Goal: Find specific page/section: Find specific page/section

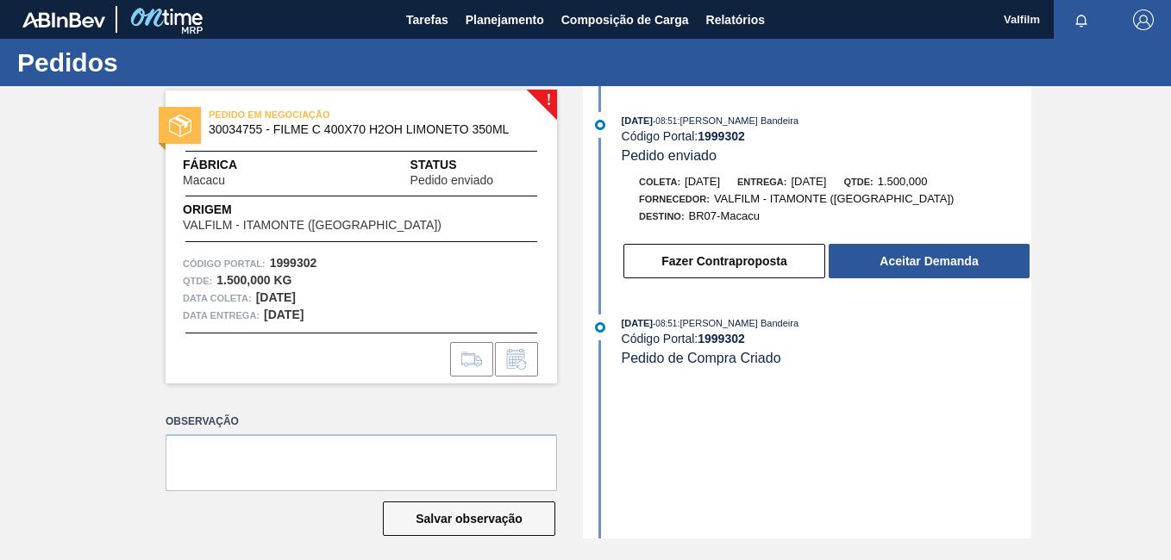
click at [773, 428] on div "[DATE] 08:51 : [PERSON_NAME] Bandeira Código Portal: 1999302 Pedido enviado Col…" at bounding box center [809, 312] width 444 height 453
drag, startPoint x: 42, startPoint y: 249, endPoint x: 43, endPoint y: 260, distance: 11.2
click at [43, 250] on div "! PEDIDO EM NEGOCIAÇÃO 30033805 - FILME CONT 800X80 ORIG 473 MP C12 429 Fábrica…" at bounding box center [585, 312] width 1171 height 453
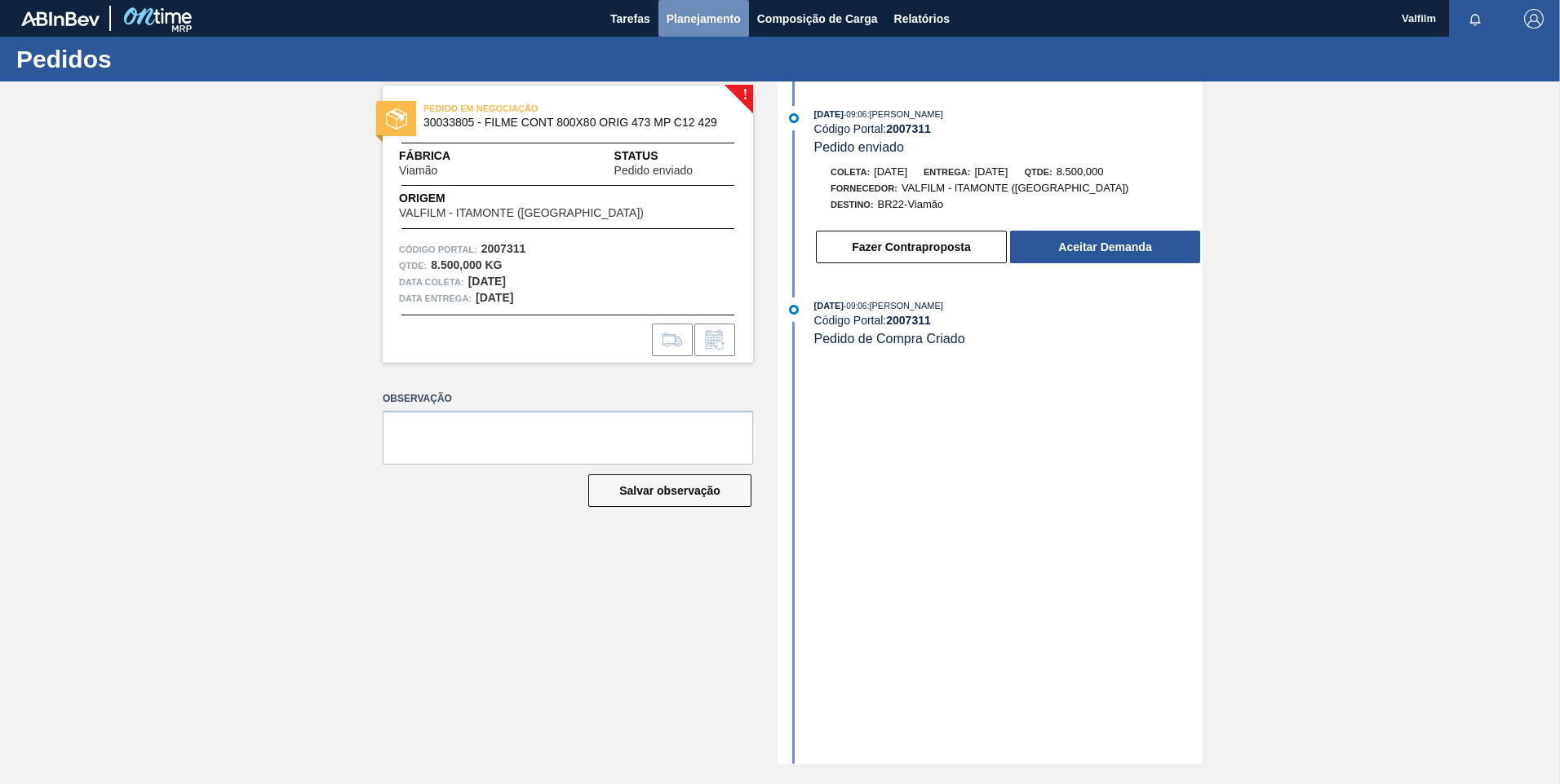
click at [678, 30] on button "Planejamento" at bounding box center [704, 18] width 91 height 37
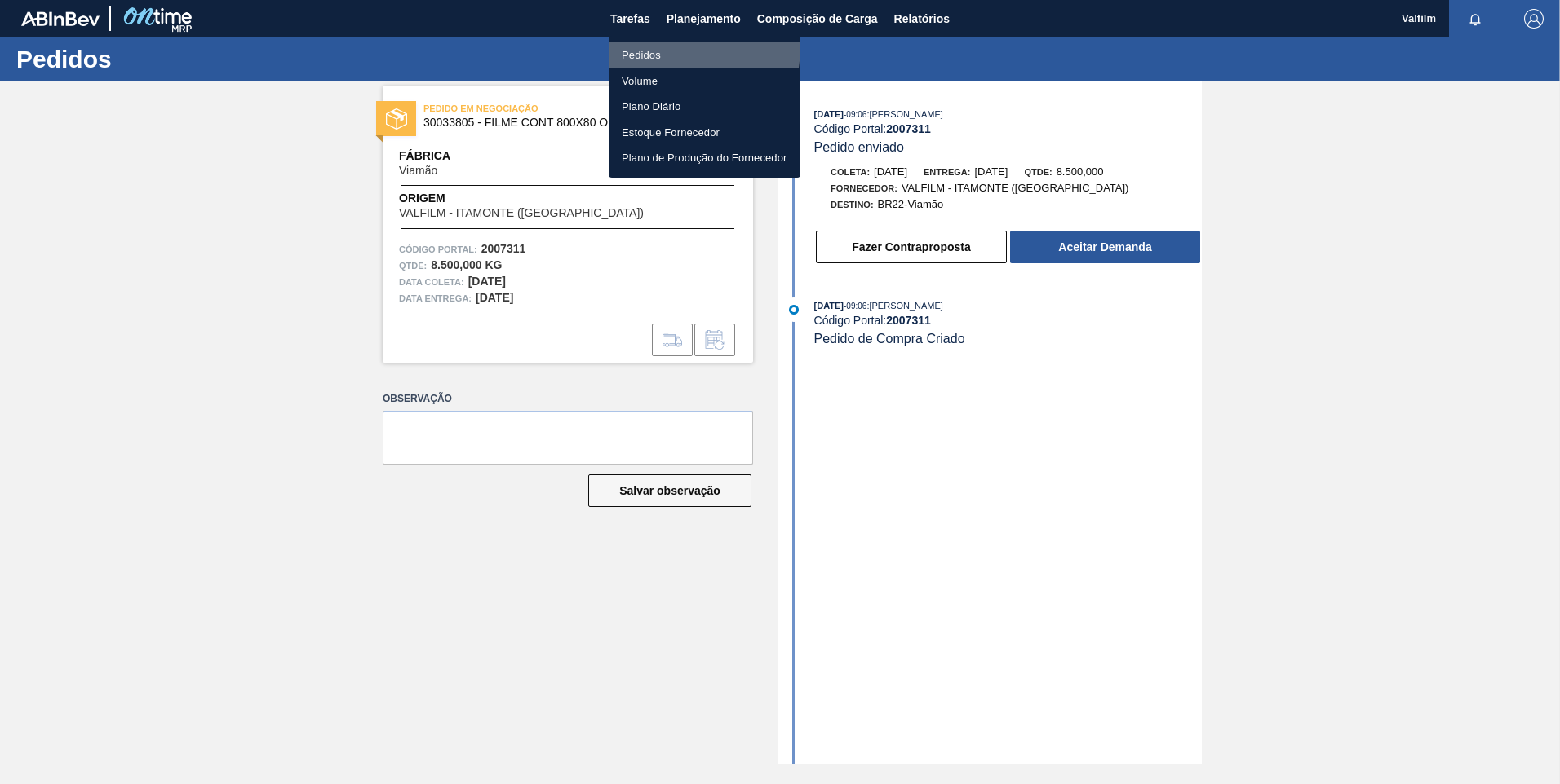
click at [670, 47] on li "Pedidos" at bounding box center [704, 56] width 192 height 26
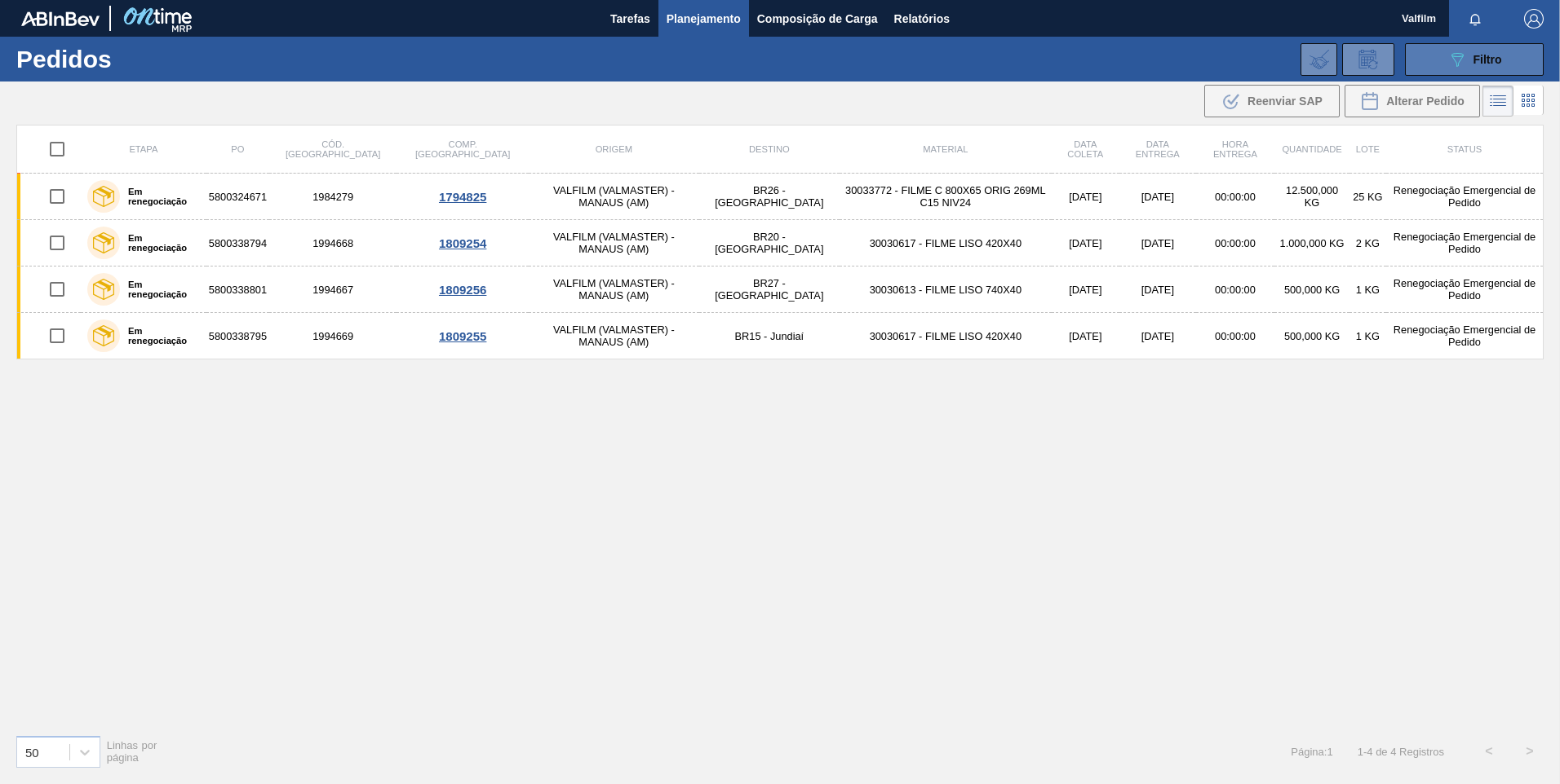
click at [1107, 54] on span "Filtro" at bounding box center [1487, 60] width 28 height 13
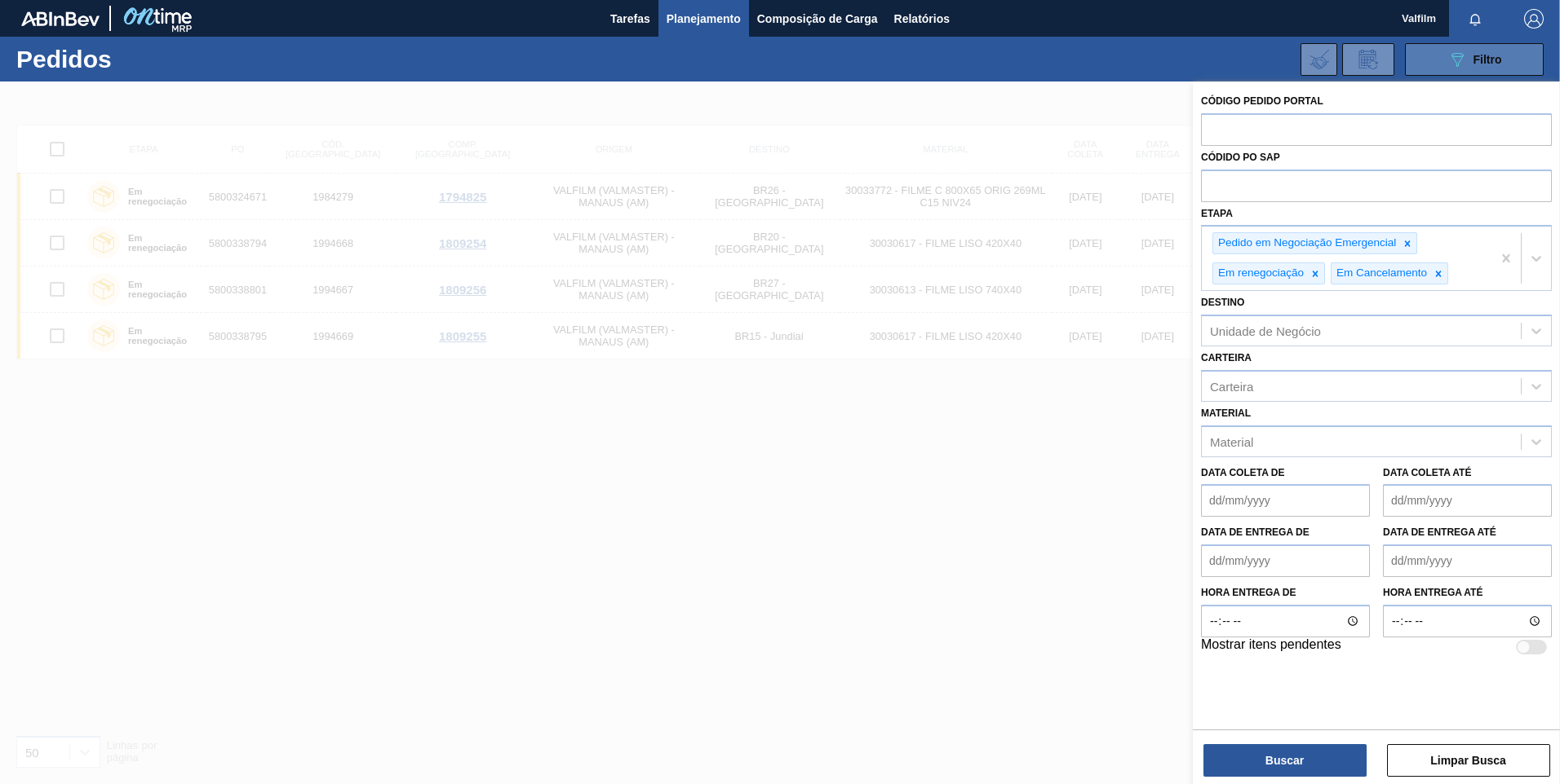
click at [1107, 54] on span "Filtro" at bounding box center [1487, 60] width 28 height 13
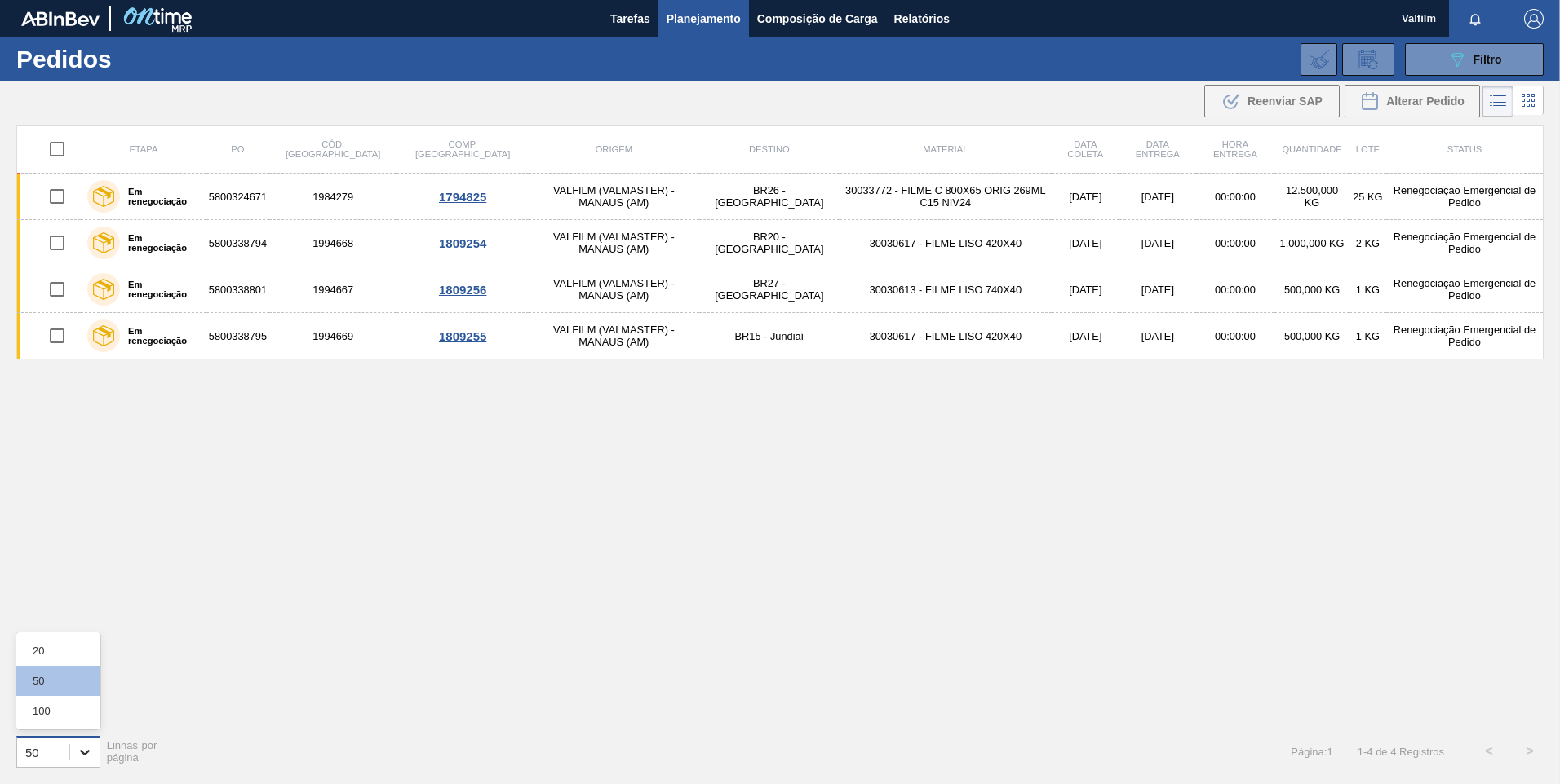
click at [92, 530] on icon at bounding box center [84, 752] width 16 height 16
click at [82, 530] on div "100" at bounding box center [58, 711] width 84 height 30
click at [1107, 46] on button "089F7B8B-B2A5-4AFE-B5C0-19BA573D28AC Filtro" at bounding box center [1474, 60] width 139 height 32
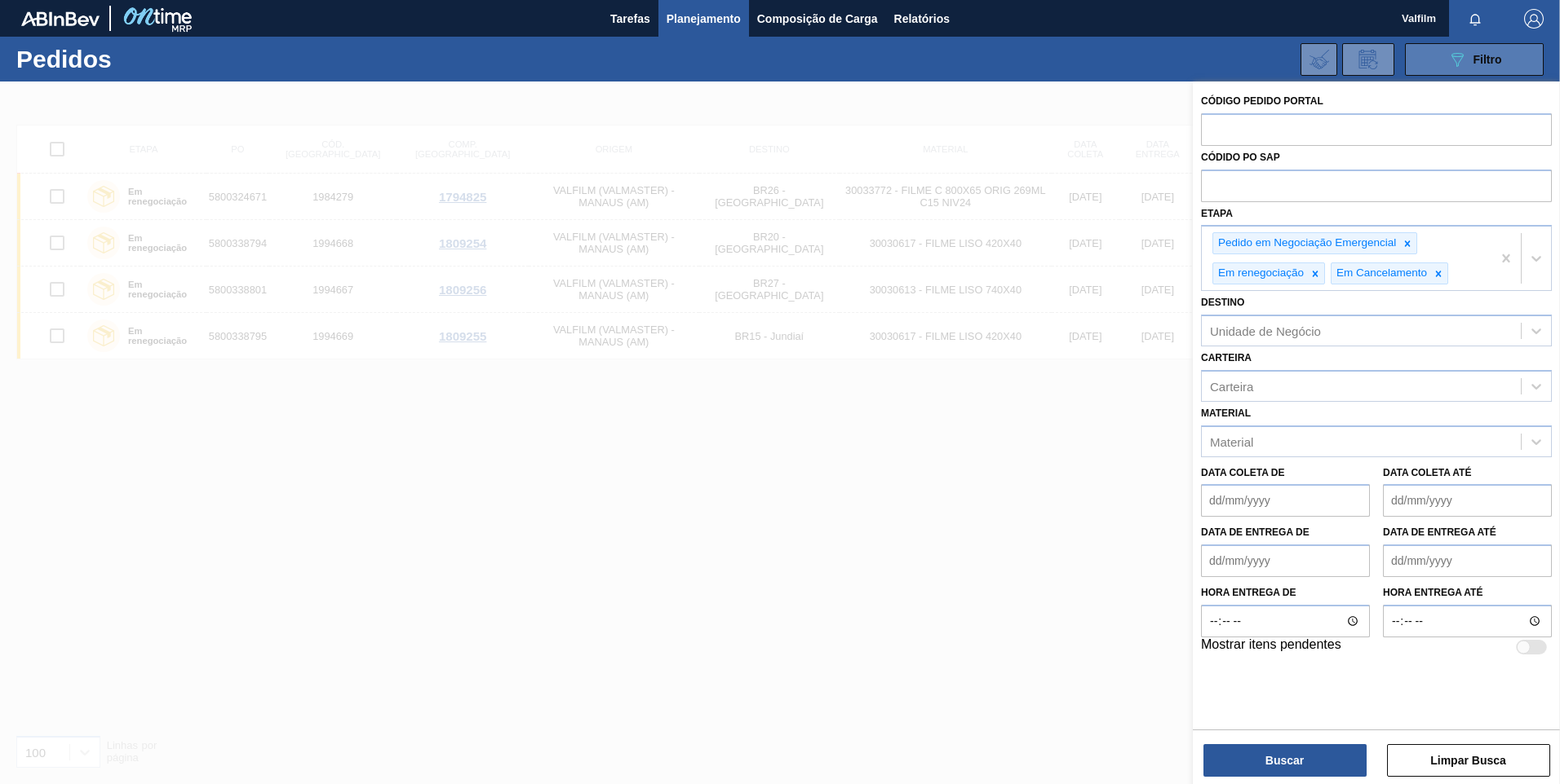
click at [1107, 48] on button "089F7B8B-B2A5-4AFE-B5C0-19BA573D28AC Filtro" at bounding box center [1474, 60] width 139 height 32
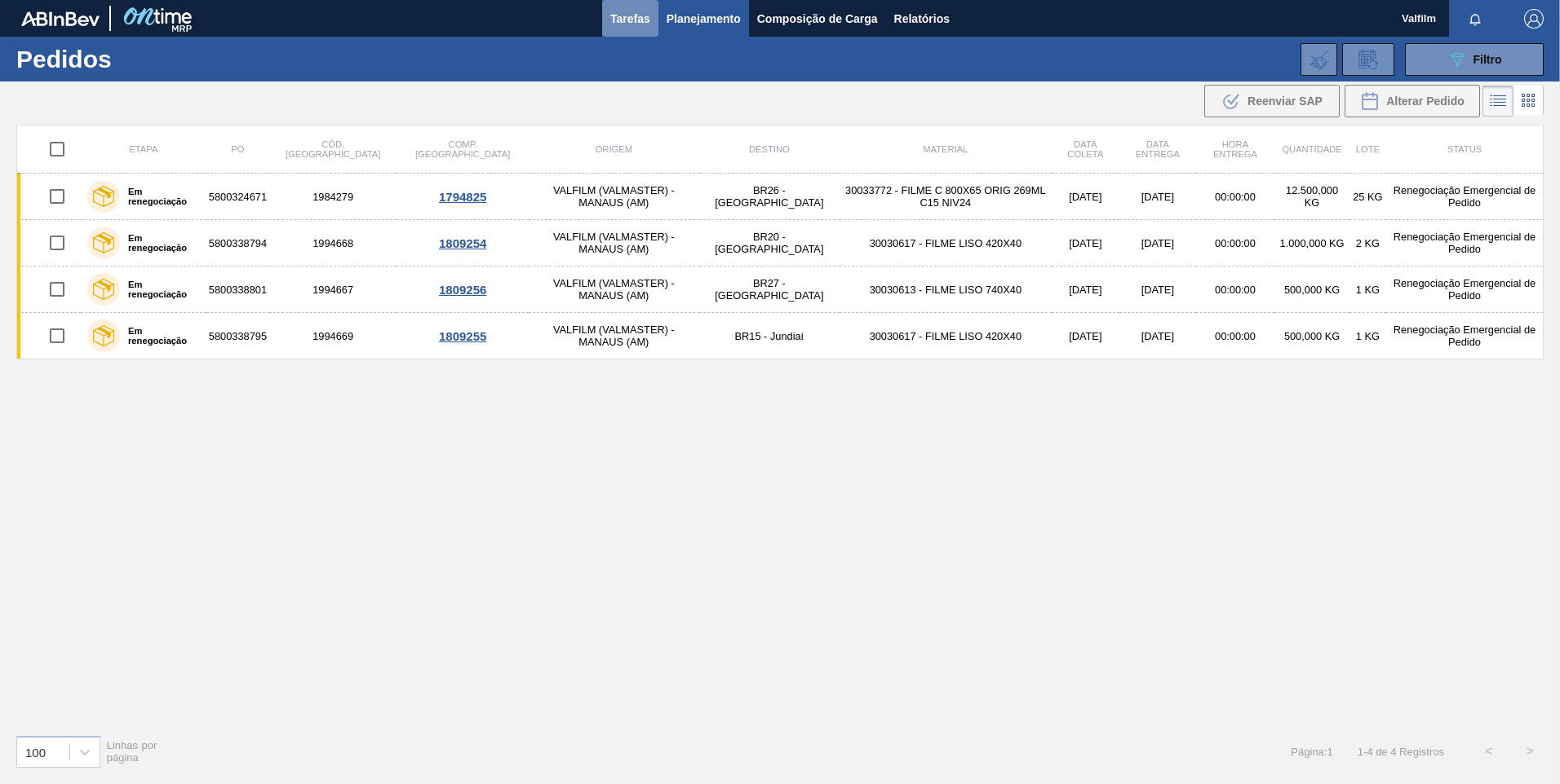
click at [622, 24] on span "Tarefas" at bounding box center [630, 18] width 40 height 20
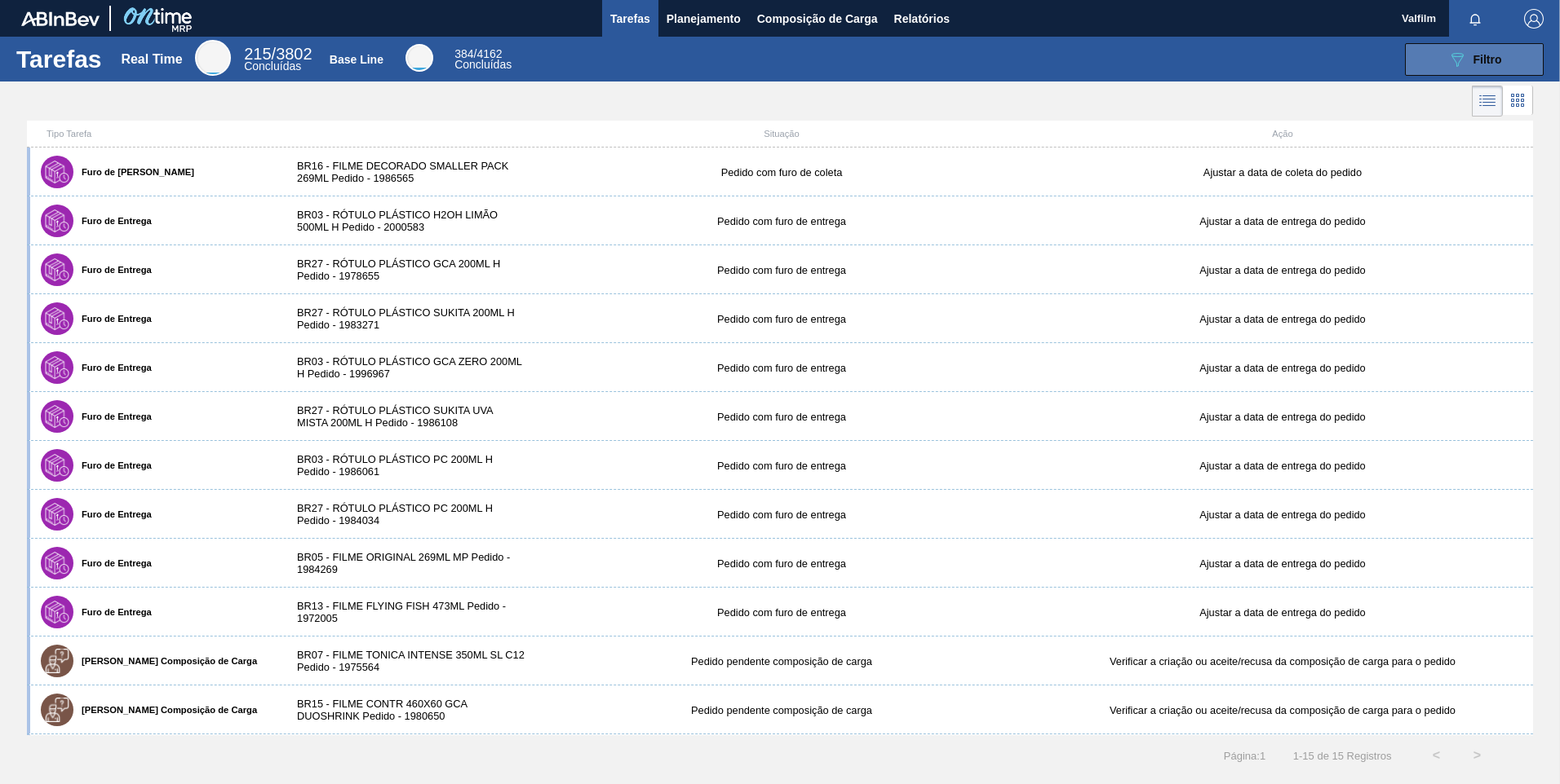
click at [1107, 57] on button "089F7B8B-B2A5-4AFE-B5C0-19BA573D28AC Filtro" at bounding box center [1474, 60] width 139 height 32
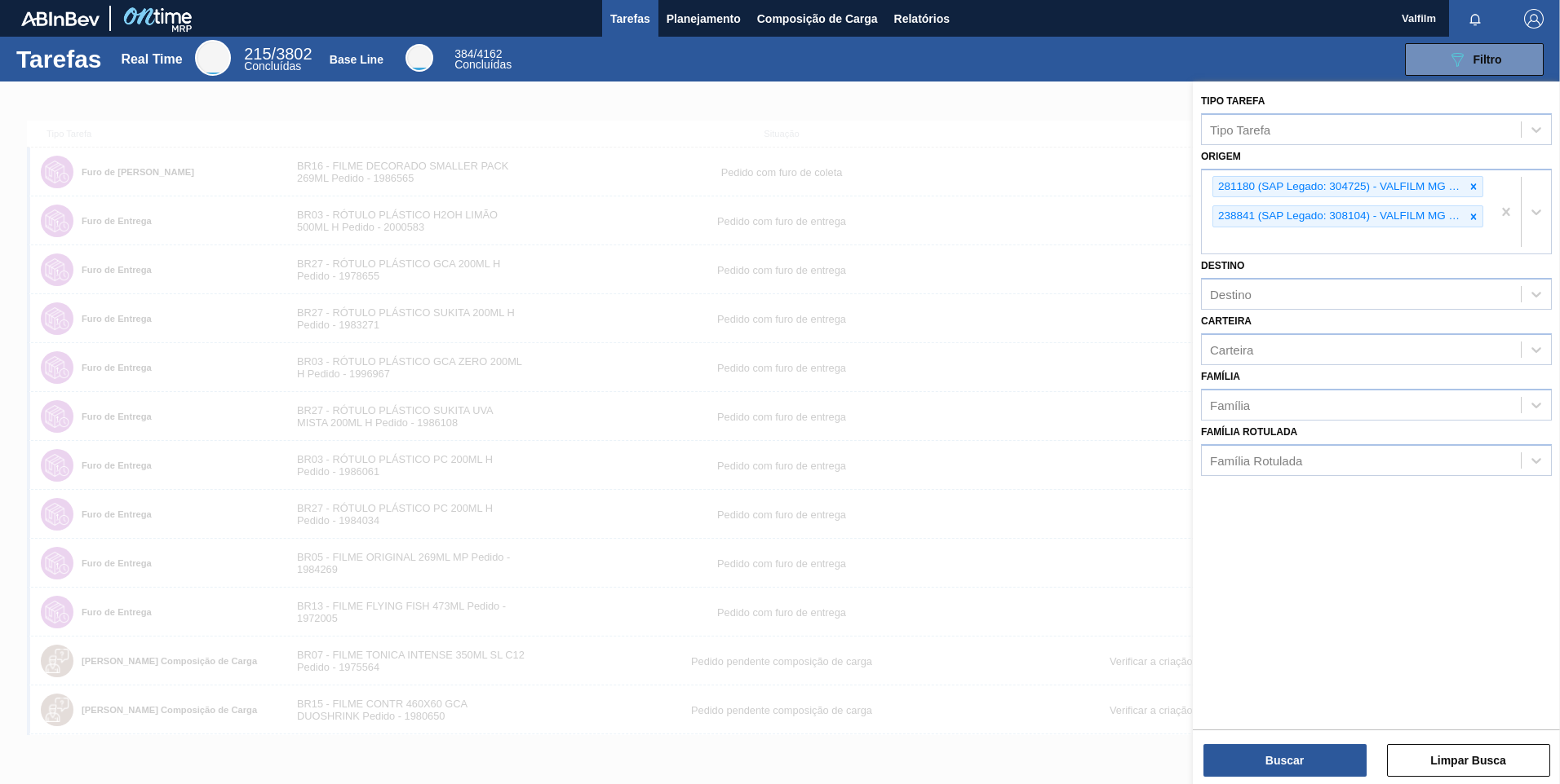
drag, startPoint x: 1071, startPoint y: 145, endPoint x: 1049, endPoint y: 163, distance: 28.4
click at [1070, 145] on div at bounding box center [780, 473] width 1560 height 784
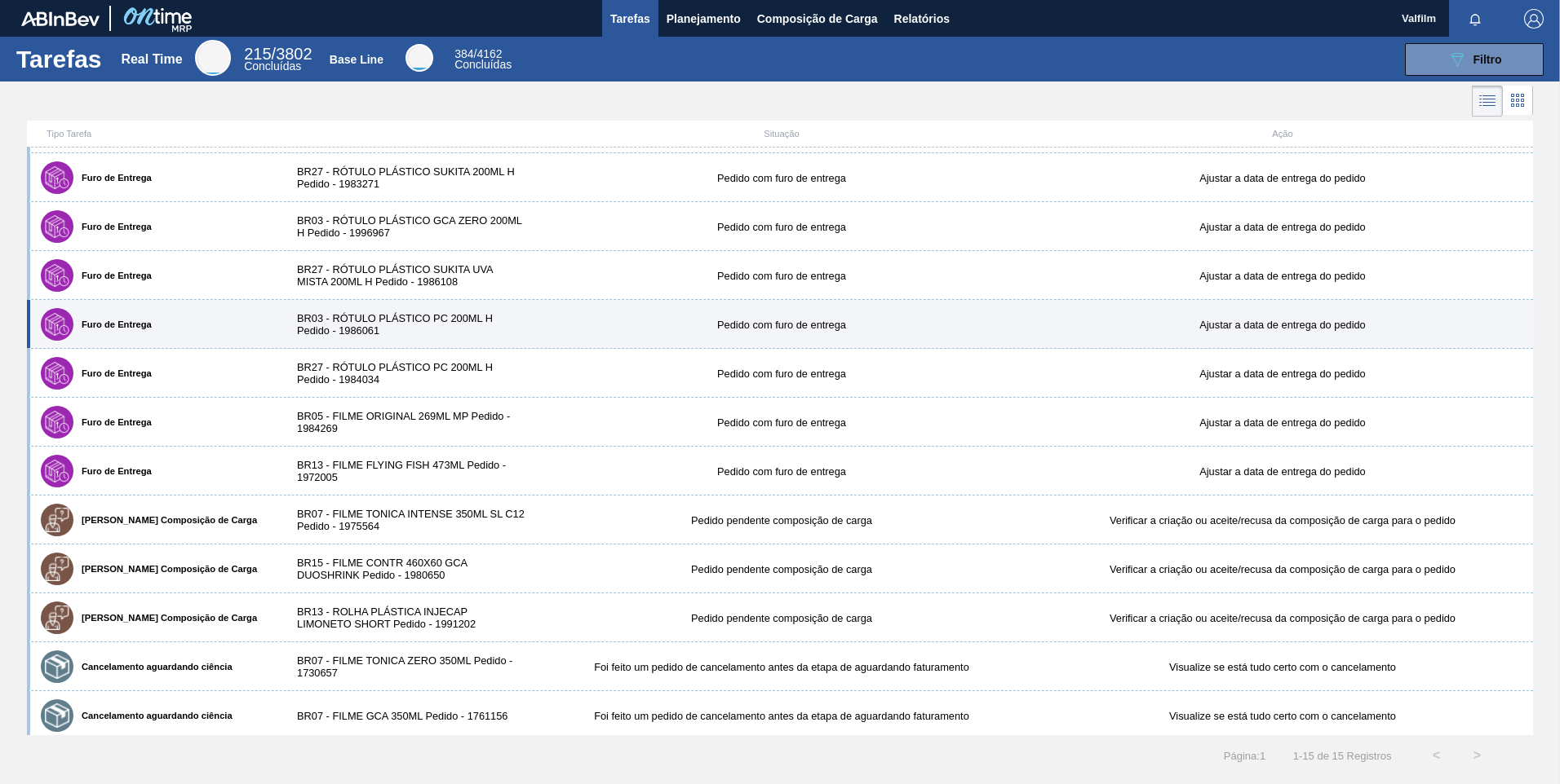
scroll to position [146, 0]
